Goal: Task Accomplishment & Management: Use online tool/utility

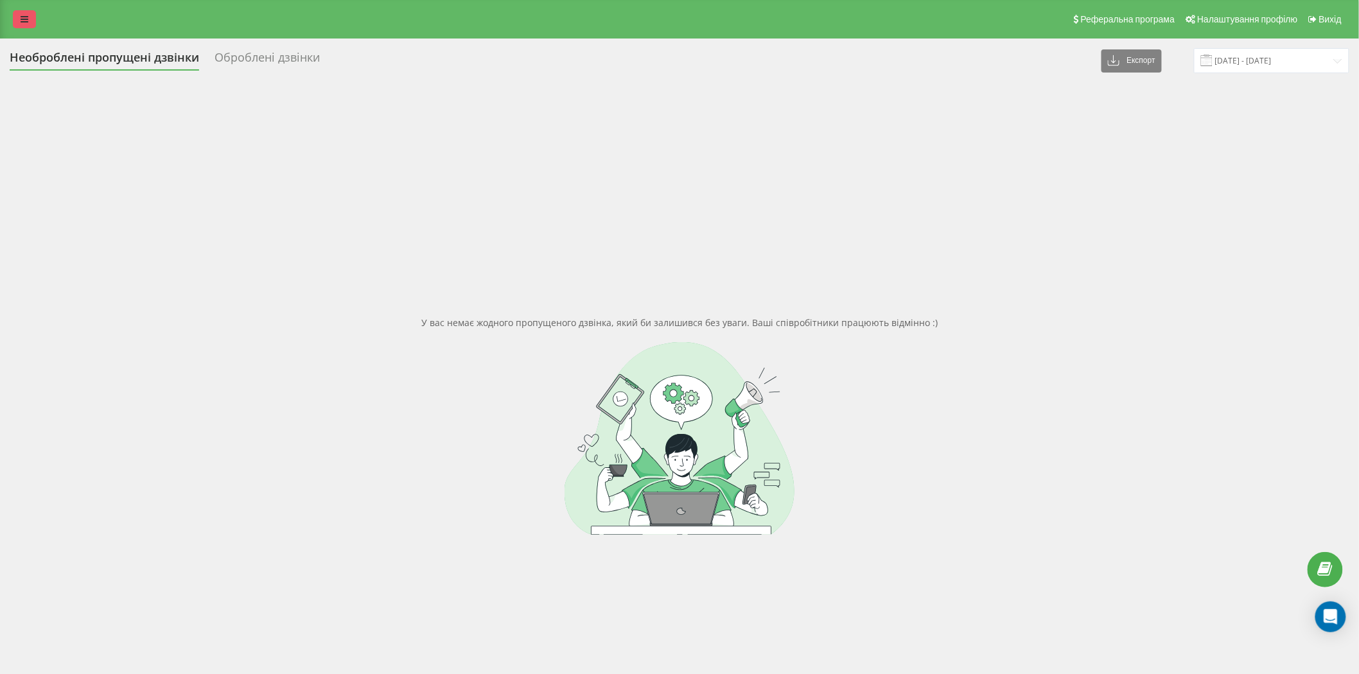
click at [21, 22] on icon at bounding box center [25, 19] width 8 height 9
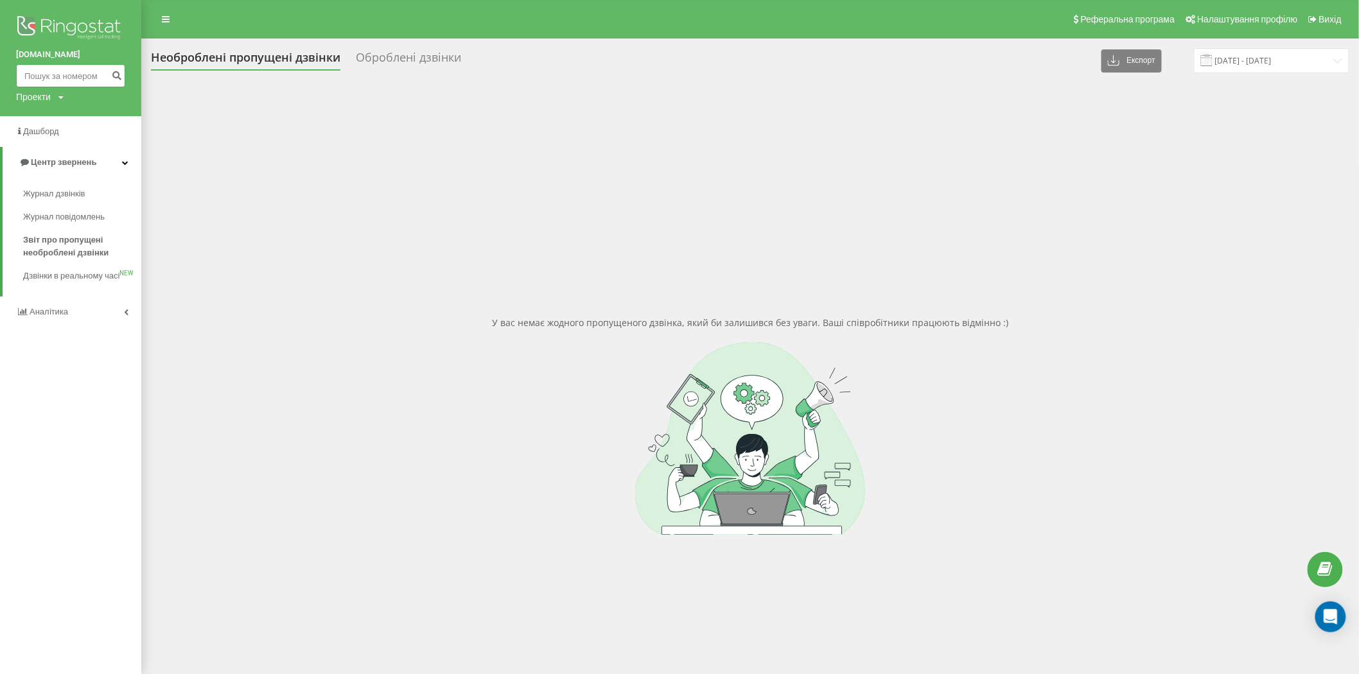
paste input "380960055309"
drag, startPoint x: 33, startPoint y: 75, endPoint x: 12, endPoint y: 75, distance: 21.8
click at [12, 75] on div "marketopt.ua 380960055309 Проекти marketopt.ua" at bounding box center [70, 58] width 141 height 116
type input "0960055309"
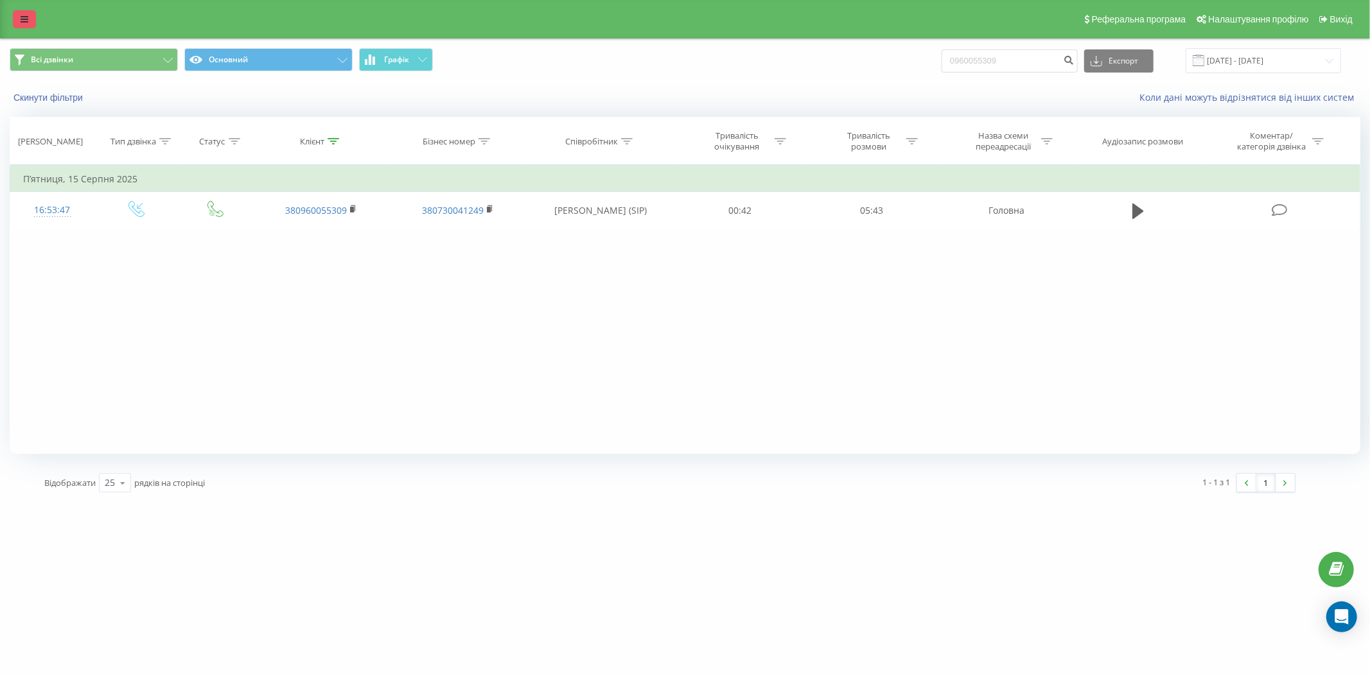
click at [18, 18] on link at bounding box center [24, 19] width 23 height 18
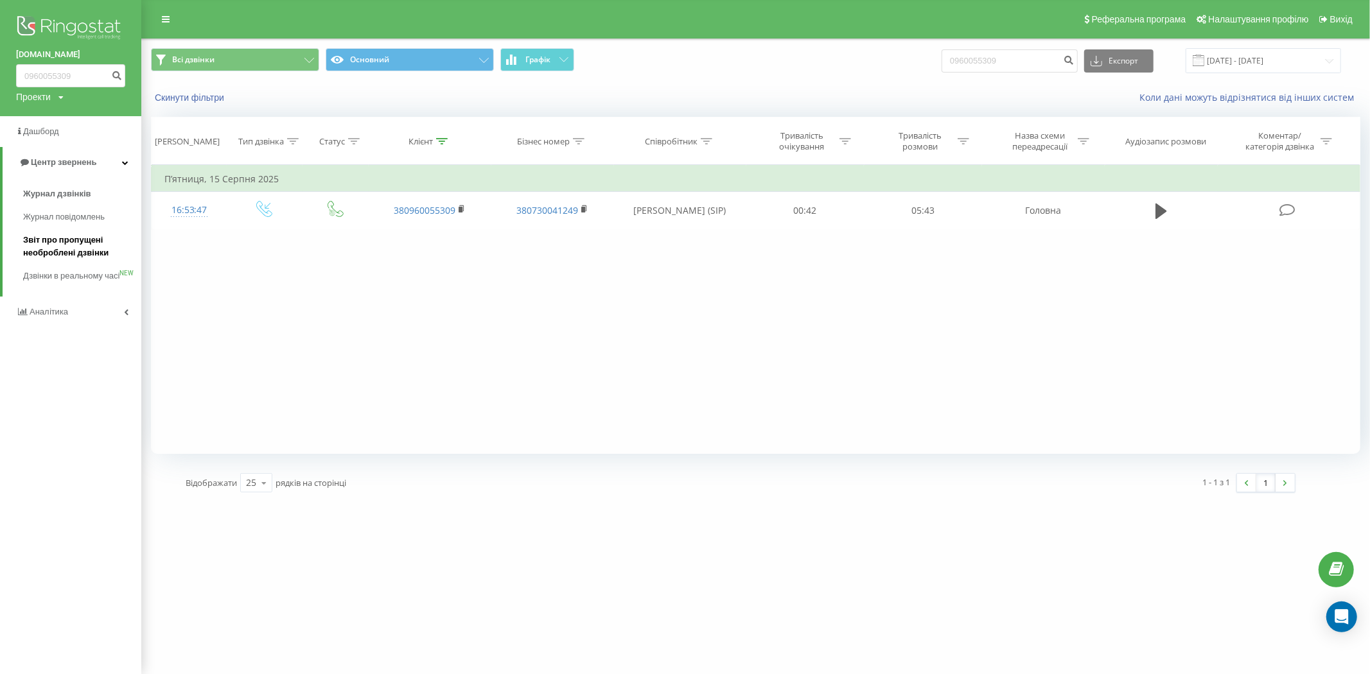
click at [77, 240] on span "Звіт про пропущені необроблені дзвінки" at bounding box center [79, 247] width 112 height 26
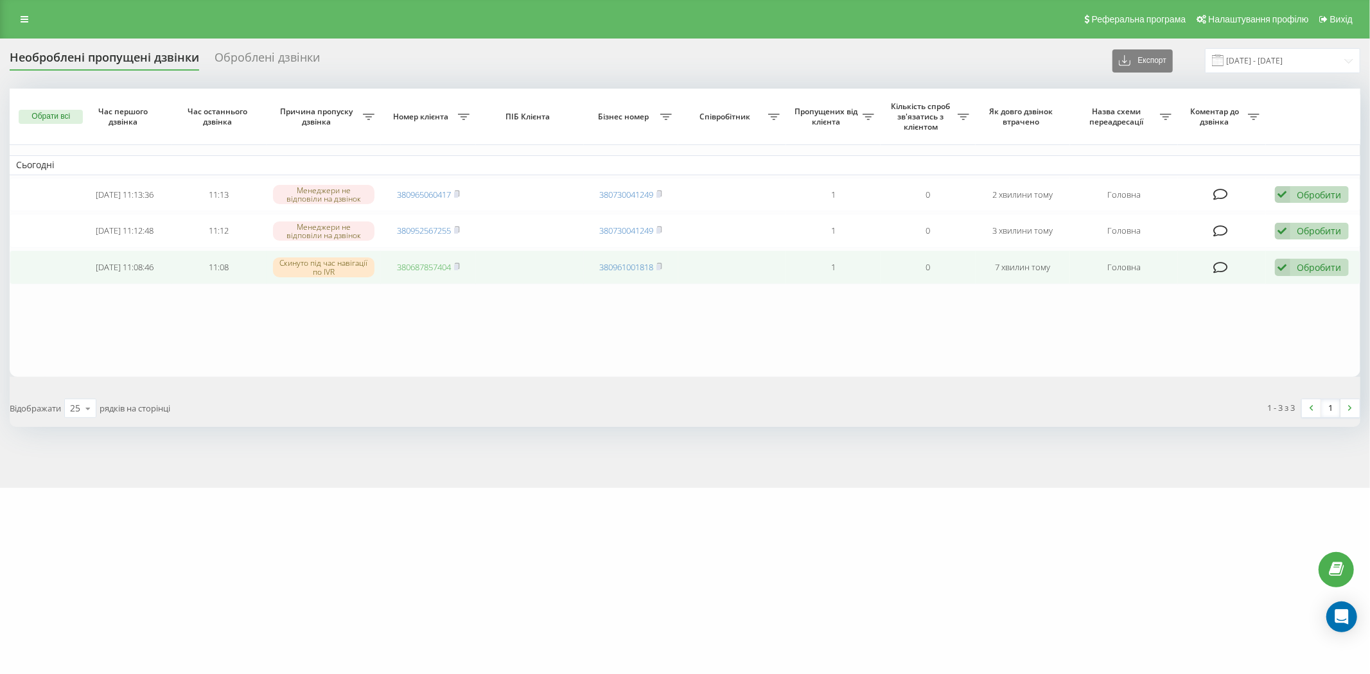
click at [424, 265] on link "380687857404" at bounding box center [424, 267] width 54 height 12
click at [1279, 267] on icon at bounding box center [1282, 267] width 15 height 17
click at [1154, 289] on span "Не вдалося зв'язатися" at bounding box center [1167, 288] width 98 height 12
click at [1280, 264] on icon at bounding box center [1282, 267] width 15 height 17
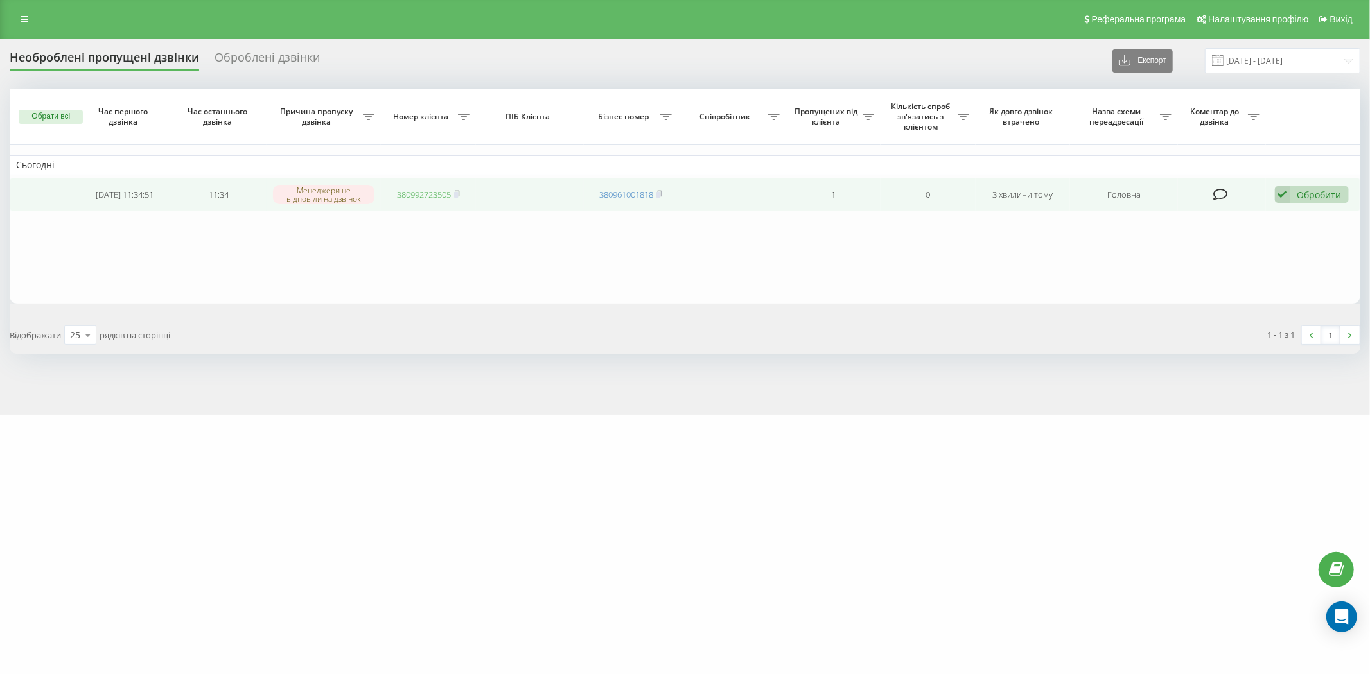
click at [420, 191] on link "380992723505" at bounding box center [424, 195] width 54 height 12
click at [1281, 190] on icon at bounding box center [1282, 194] width 15 height 17
click at [1276, 210] on div "Не вдалося зв'язатися" at bounding box center [1228, 215] width 240 height 23
click at [1278, 194] on icon at bounding box center [1282, 194] width 15 height 17
click at [1278, 209] on div "Не вдалося зв'язатися" at bounding box center [1228, 215] width 240 height 23
